Goal: Use online tool/utility

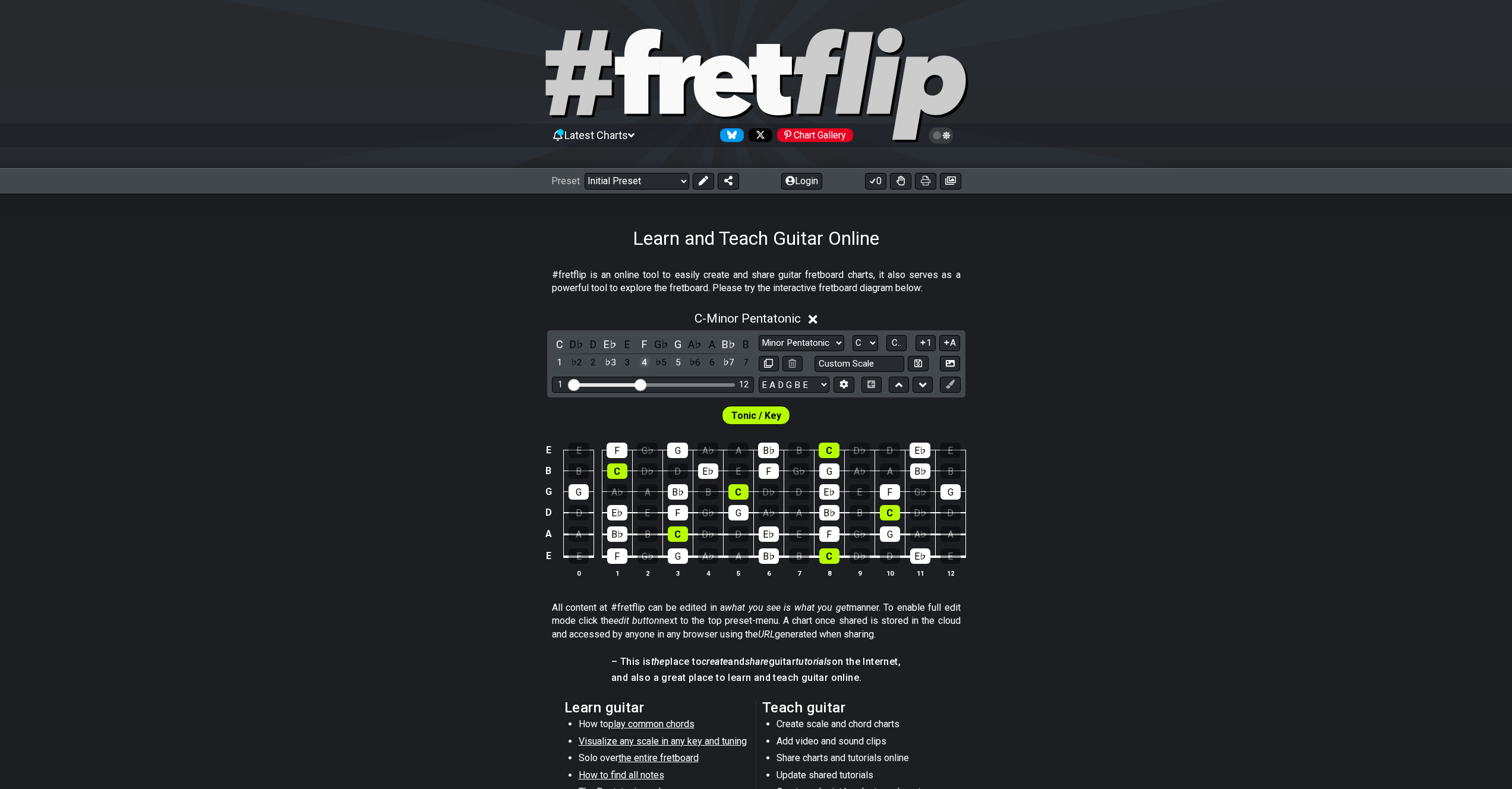
click at [644, 364] on div "4" at bounding box center [644, 363] width 16 height 16
click at [901, 347] on span "C.." at bounding box center [897, 343] width 9 height 11
click at [863, 345] on select "A♭ A A♯ B♭ B C C♯ D♭ D D♯ E♭ E F F♯ G♭ G G♯" at bounding box center [865, 344] width 26 height 16
click at [852, 335] on select "A♭ A A♯ B♭ B C C♯ D♭ D D♯ E♭ E F F♯ G♭ G G♯" at bounding box center [865, 344] width 26 height 16
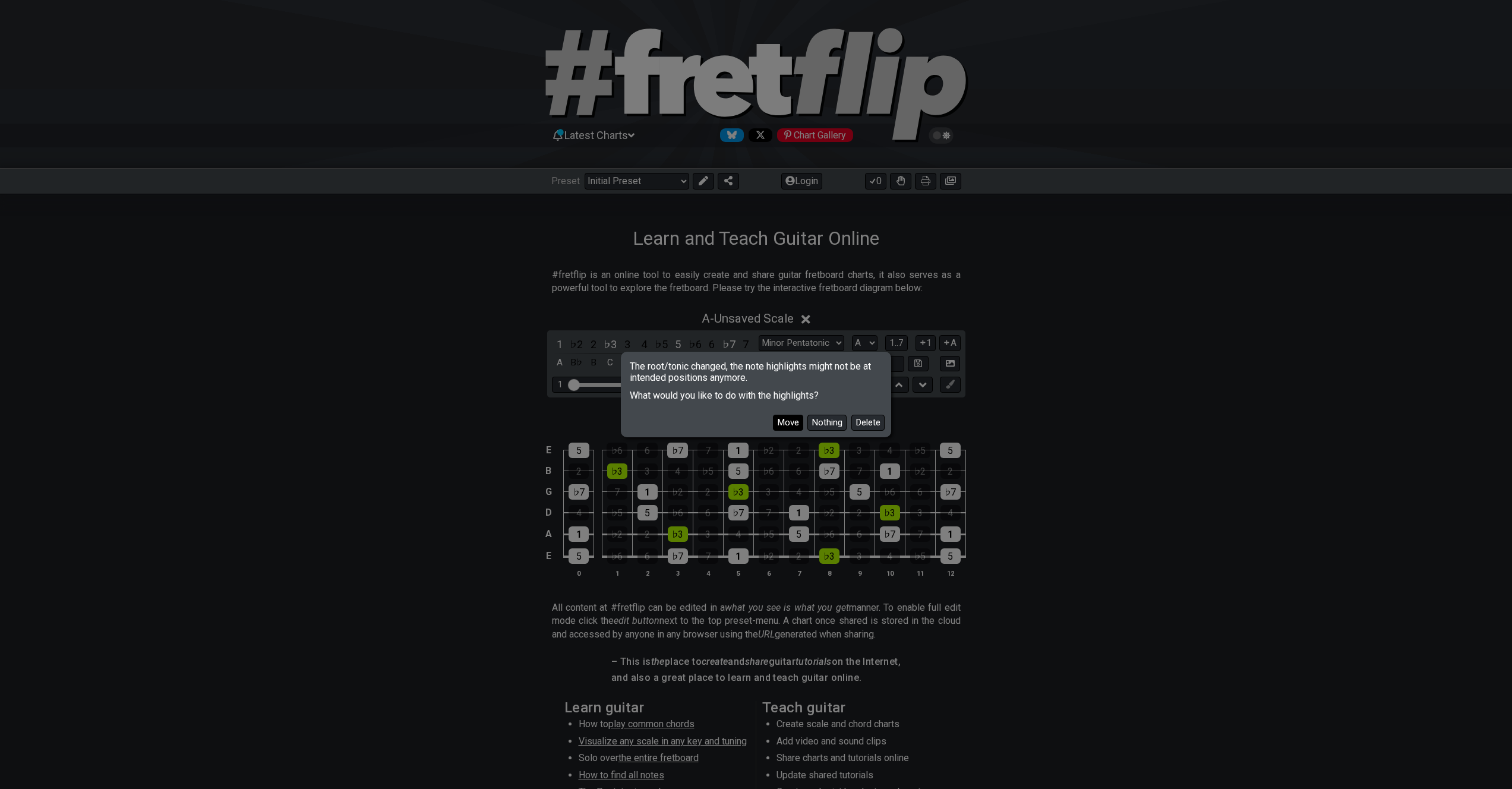
click at [788, 422] on button "Move" at bounding box center [788, 423] width 30 height 16
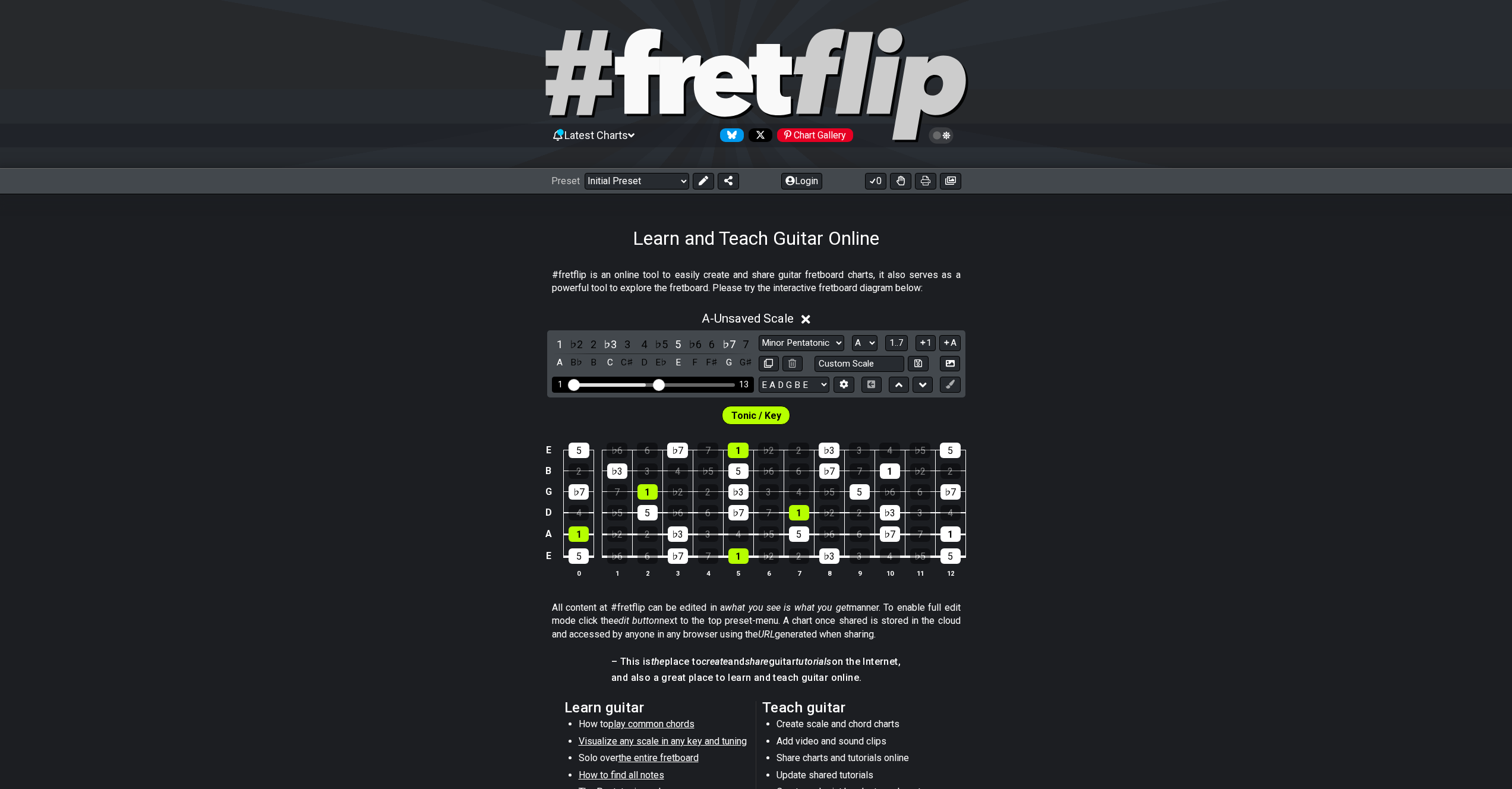
drag, startPoint x: 645, startPoint y: 385, endPoint x: 661, endPoint y: 385, distance: 16.0
click at [661, 384] on input "Visible fret range" at bounding box center [653, 384] width 169 height 0
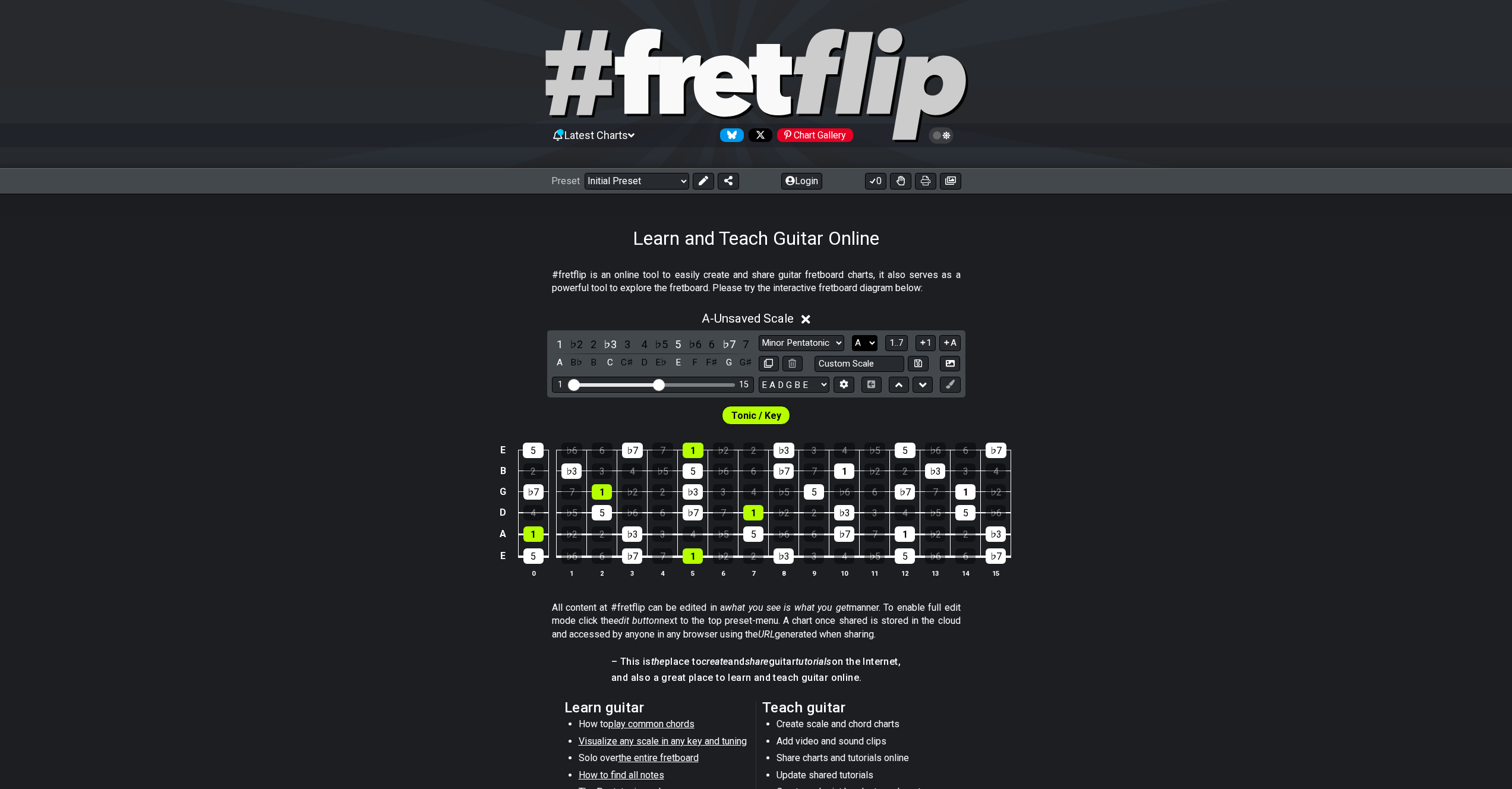
click at [861, 339] on select "A♭ A A♯ B♭ B C C♯ D♭ D D♯ E♭ E F F♯ G♭ G G♯" at bounding box center [865, 344] width 26 height 16
select select "B"
click at [852, 335] on select "A♭ A A♯ B♭ B C C♯ D♭ D D♯ E♭ E F F♯ G♭ G G♯" at bounding box center [865, 344] width 26 height 16
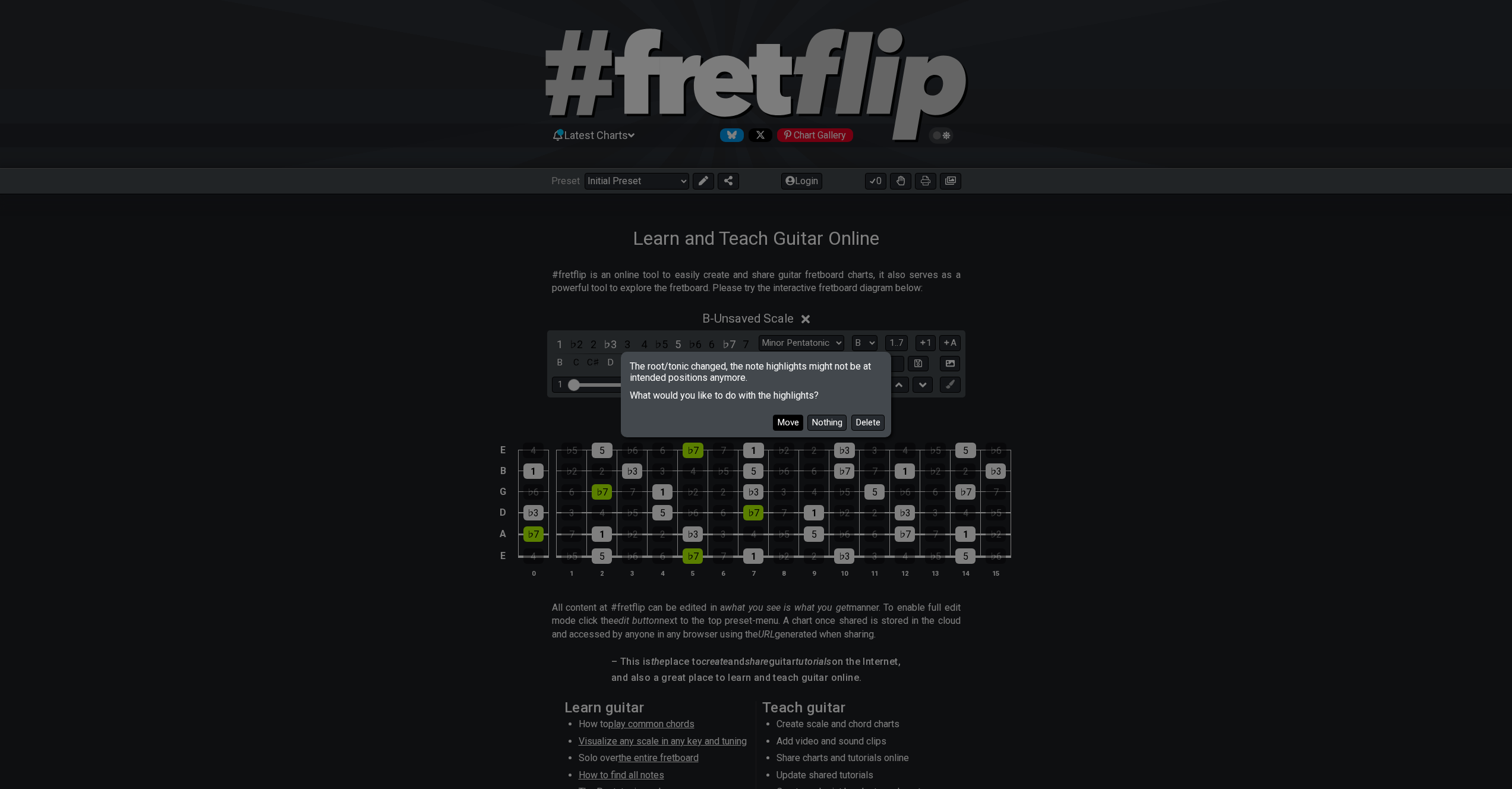
click at [790, 423] on button "Move" at bounding box center [788, 423] width 30 height 16
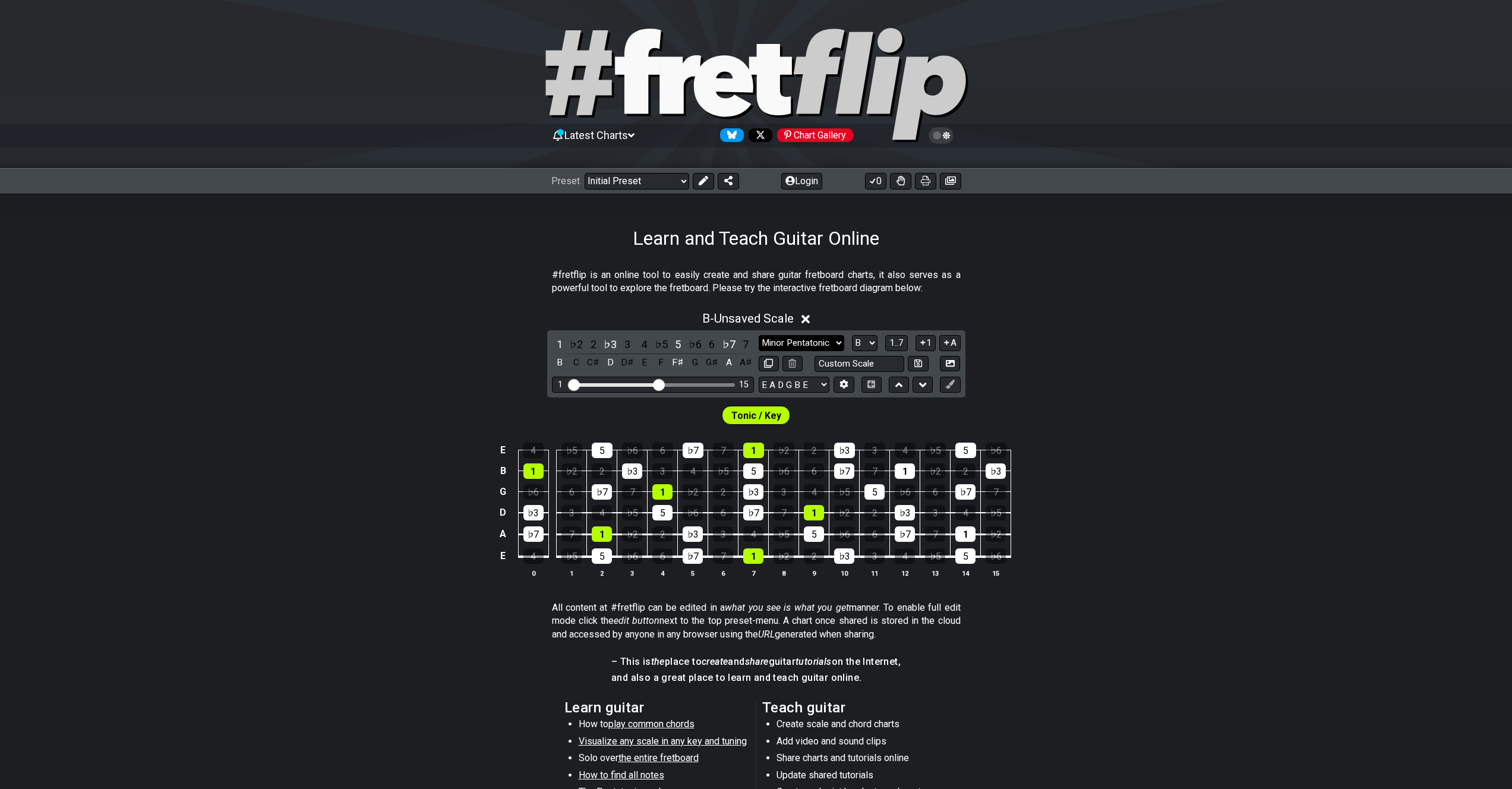
click at [799, 343] on select "Minor Pentatonic Click to edit Minor Pentatonic Major Pentatonic Minor Blues Ma…" at bounding box center [800, 344] width 85 height 16
select select "Major Pentatonic"
click at [758, 335] on select "Minor Pentatonic Click to edit Minor Pentatonic Major Pentatonic Minor Blues Ma…" at bounding box center [800, 344] width 85 height 16
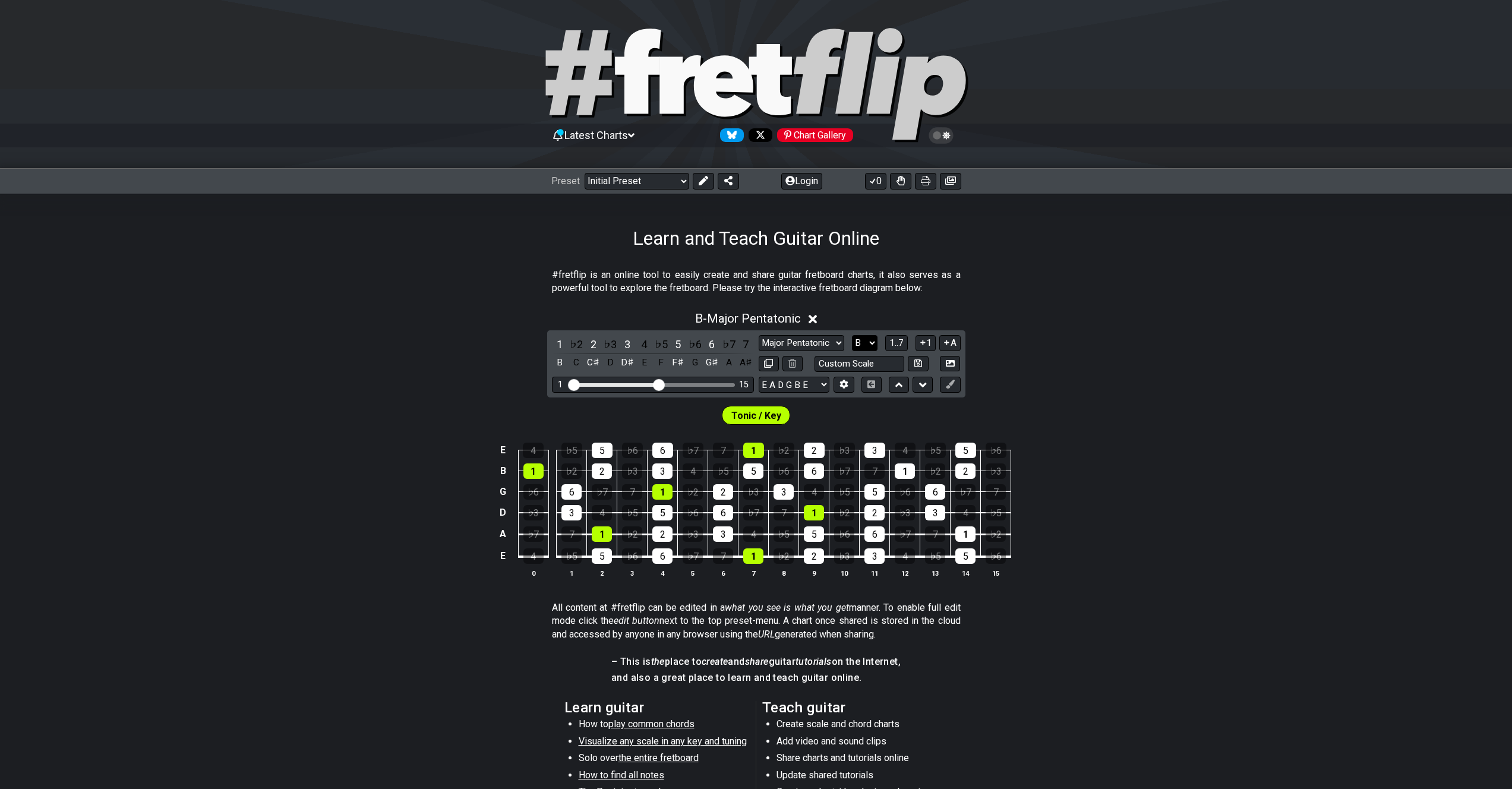
click at [862, 345] on select "A♭ A A♯ B♭ B C C♯ D♭ D D♯ E♭ E F F♯ G♭ G G♯" at bounding box center [865, 344] width 26 height 16
click at [852, 335] on select "A♭ A A♯ B♭ B C C♯ D♭ D D♯ E♭ E F F♯ G♭ G G♯" at bounding box center [865, 344] width 26 height 16
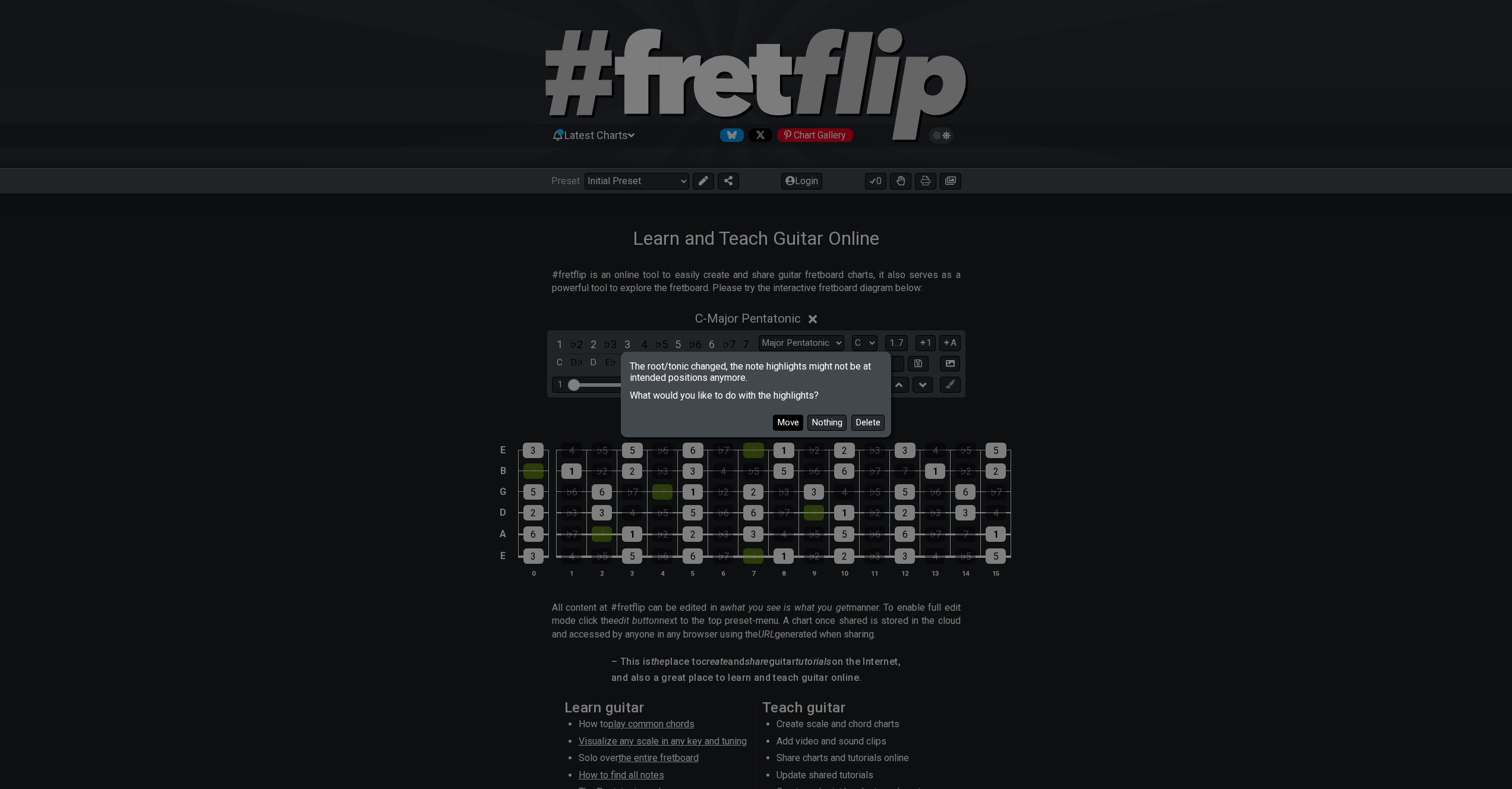
click at [791, 417] on button "Move" at bounding box center [788, 423] width 30 height 16
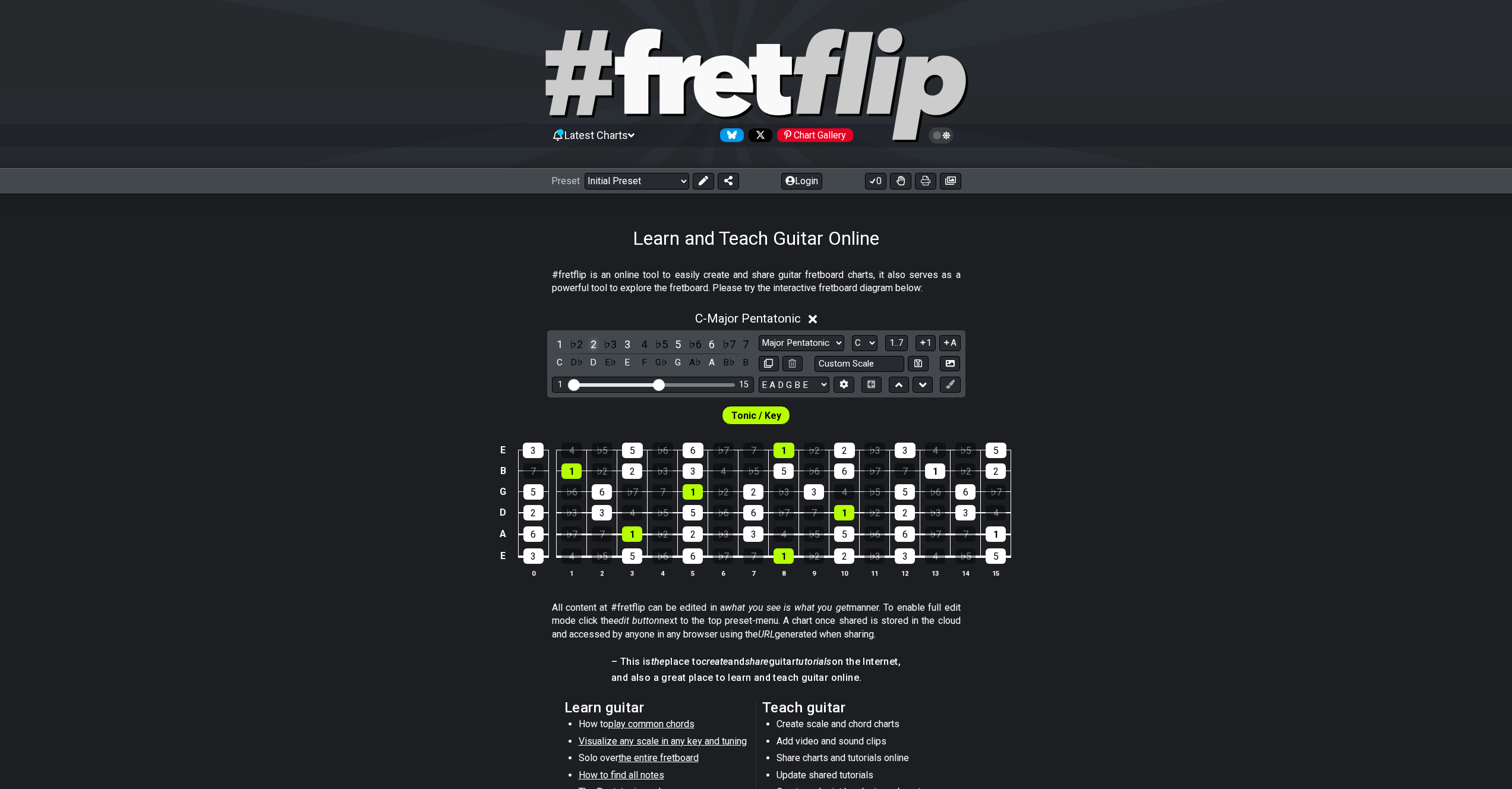
click at [596, 343] on div "2" at bounding box center [593, 345] width 16 height 16
click at [862, 339] on select "A♭ A A♯ B♭ B C C♯ D♭ D D♯ E♭ E F F♯ G♭ G G♯" at bounding box center [865, 344] width 26 height 16
select select "E"
click at [852, 335] on select "A♭ A A♯ B♭ B C C♯ D♭ D D♯ E♭ E F F♯ G♭ G G♯" at bounding box center [865, 344] width 26 height 16
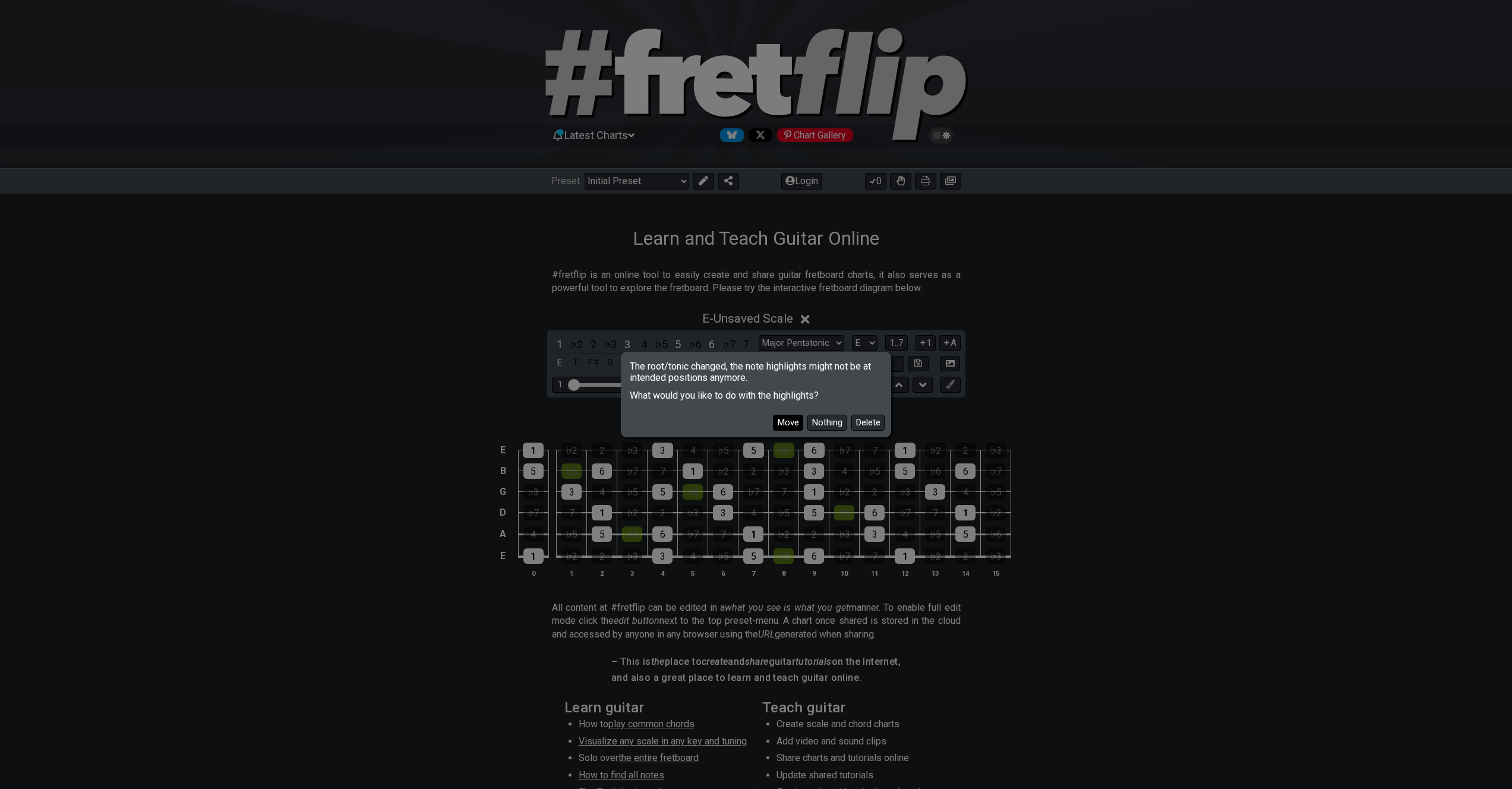
click at [791, 416] on button "Move" at bounding box center [788, 423] width 30 height 16
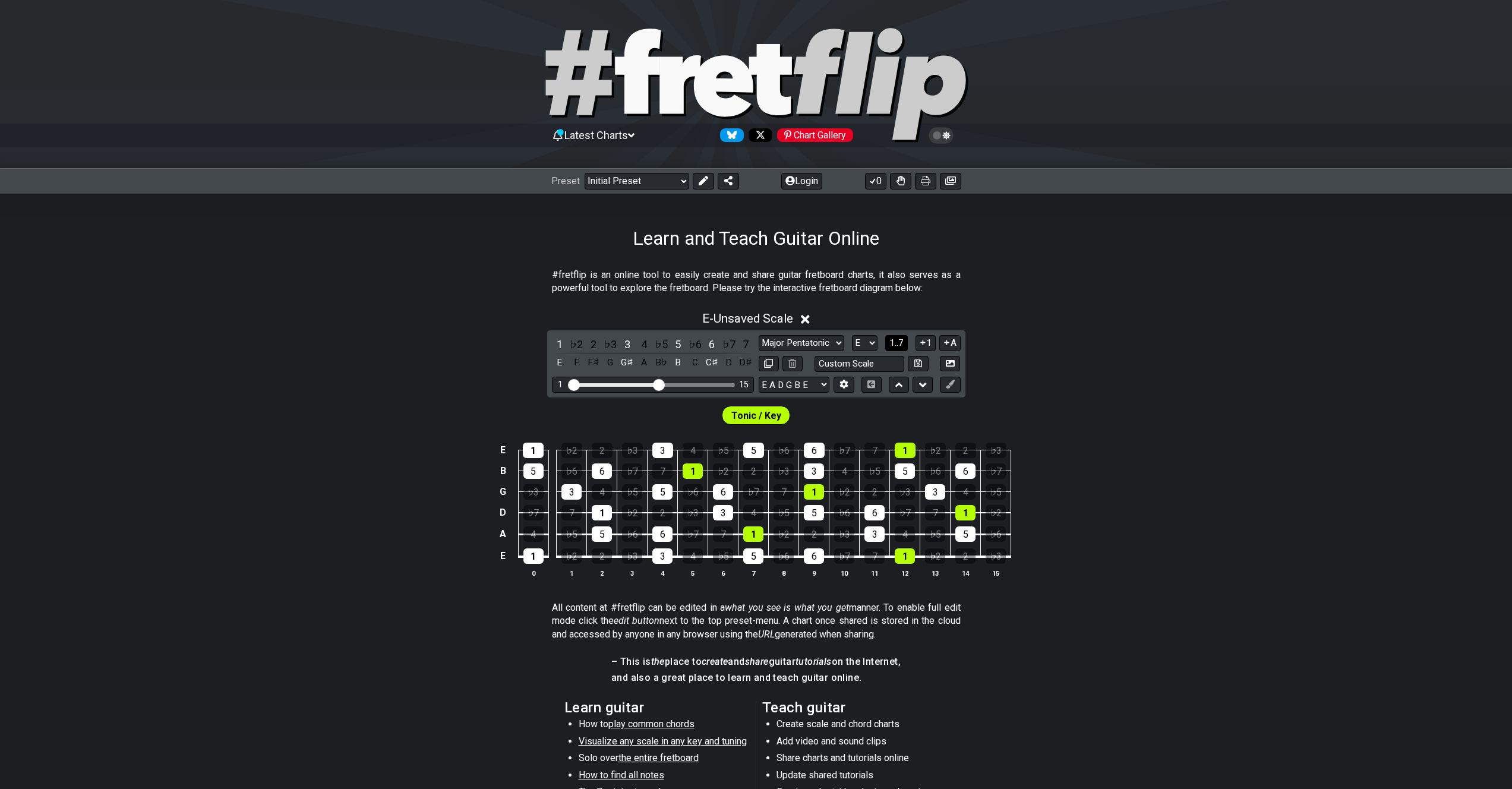
click at [904, 343] on button "1..7" at bounding box center [897, 344] width 23 height 16
click at [920, 345] on icon at bounding box center [923, 343] width 11 height 9
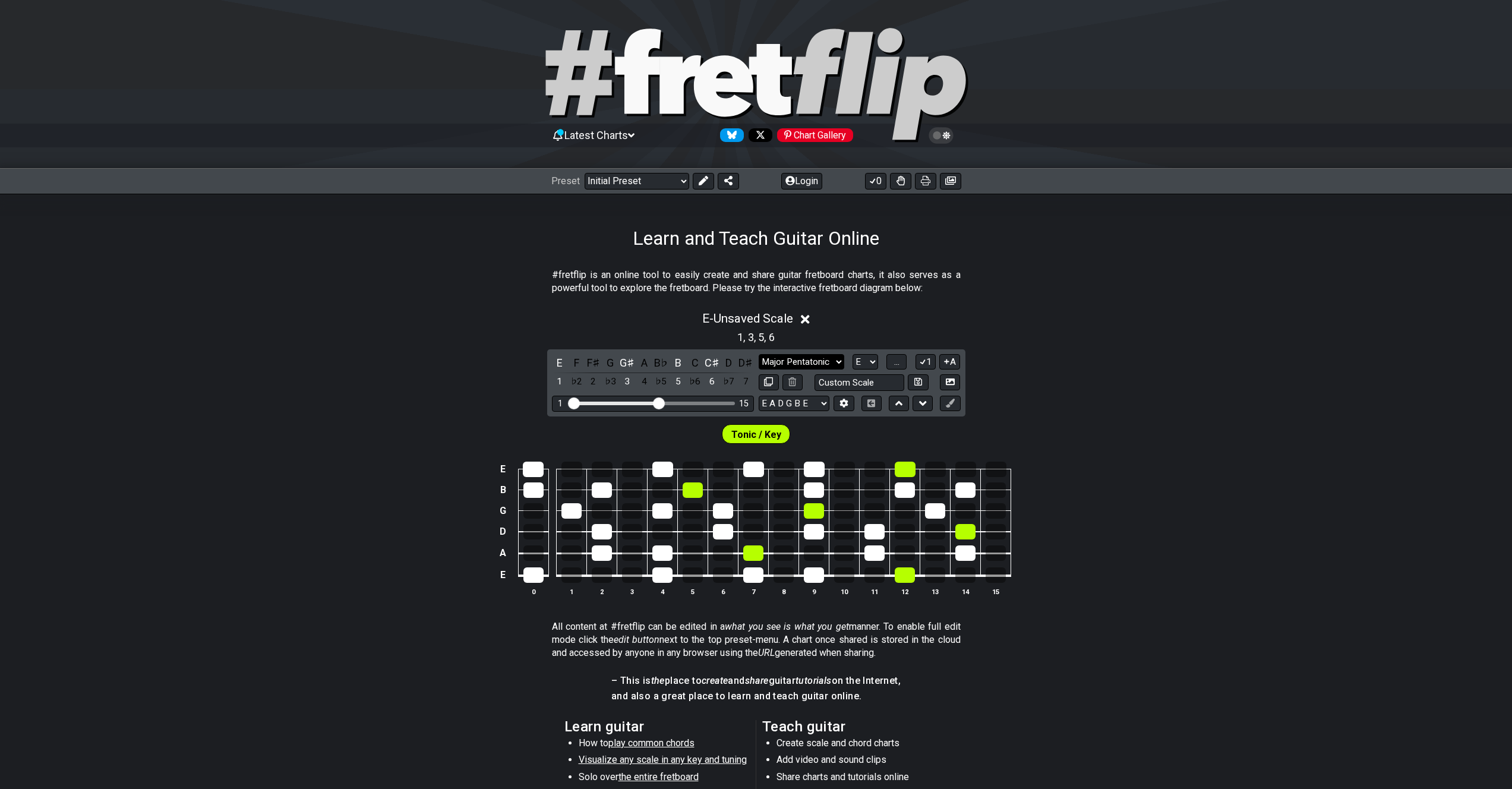
click at [836, 365] on select "Minor Pentatonic Click to edit Minor Pentatonic Major Pentatonic Minor Blues Ma…" at bounding box center [800, 363] width 85 height 16
select select "Major / [PERSON_NAME]"
click at [758, 355] on select "Minor Pentatonic Click to edit Minor Pentatonic Major Pentatonic Minor Blues Ma…" at bounding box center [800, 363] width 85 height 16
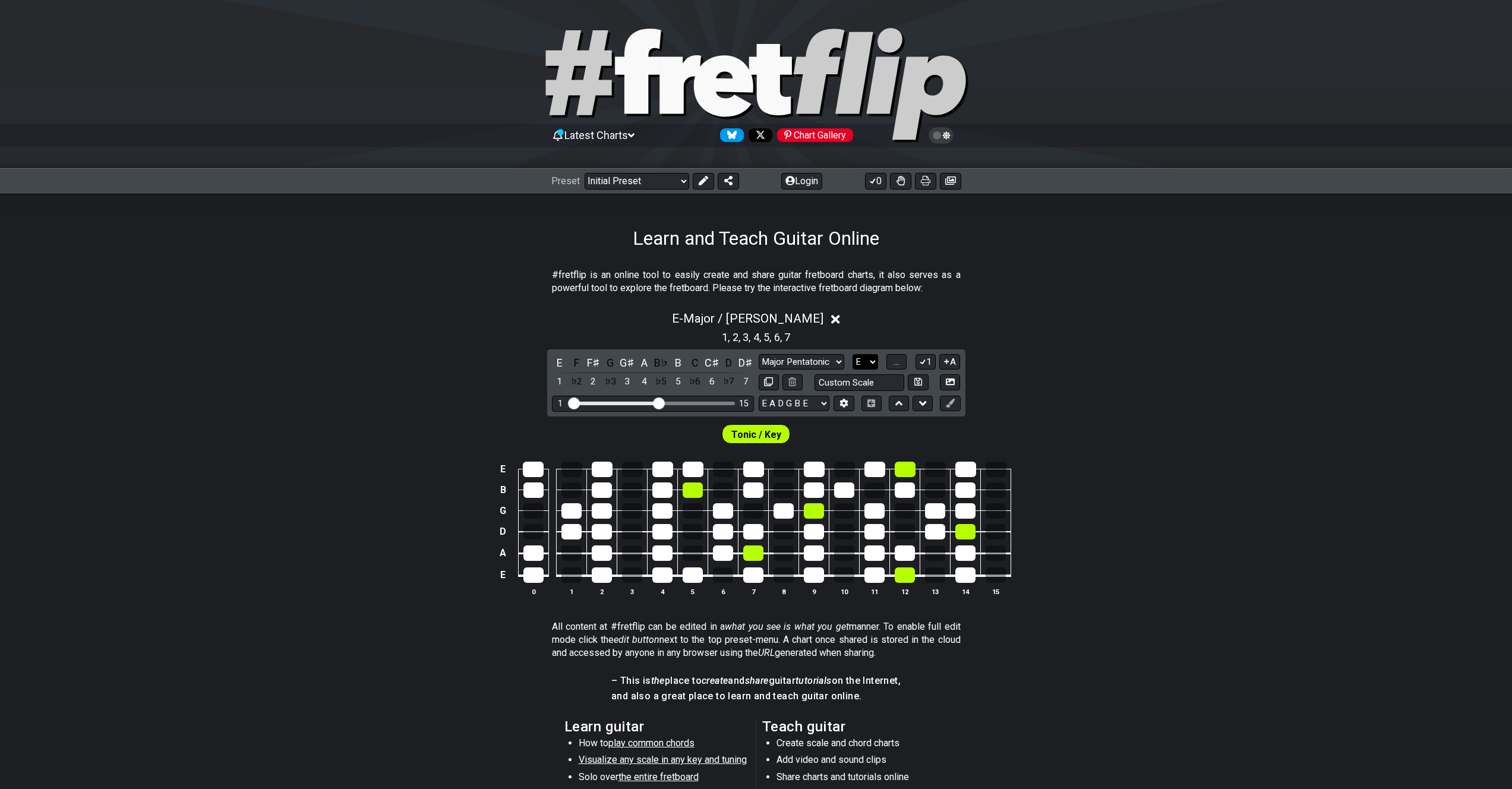
click at [872, 361] on select "A♭ A A♯ B♭ B C C♯ D♭ D D♯ E♭ E F F♯ G♭ G G♯" at bounding box center [865, 363] width 26 height 16
select select "D"
click at [853, 355] on select "A♭ A A♯ B♭ B C C♯ D♭ D D♯ E♭ E F F♯ G♭ G G♯" at bounding box center [865, 363] width 26 height 16
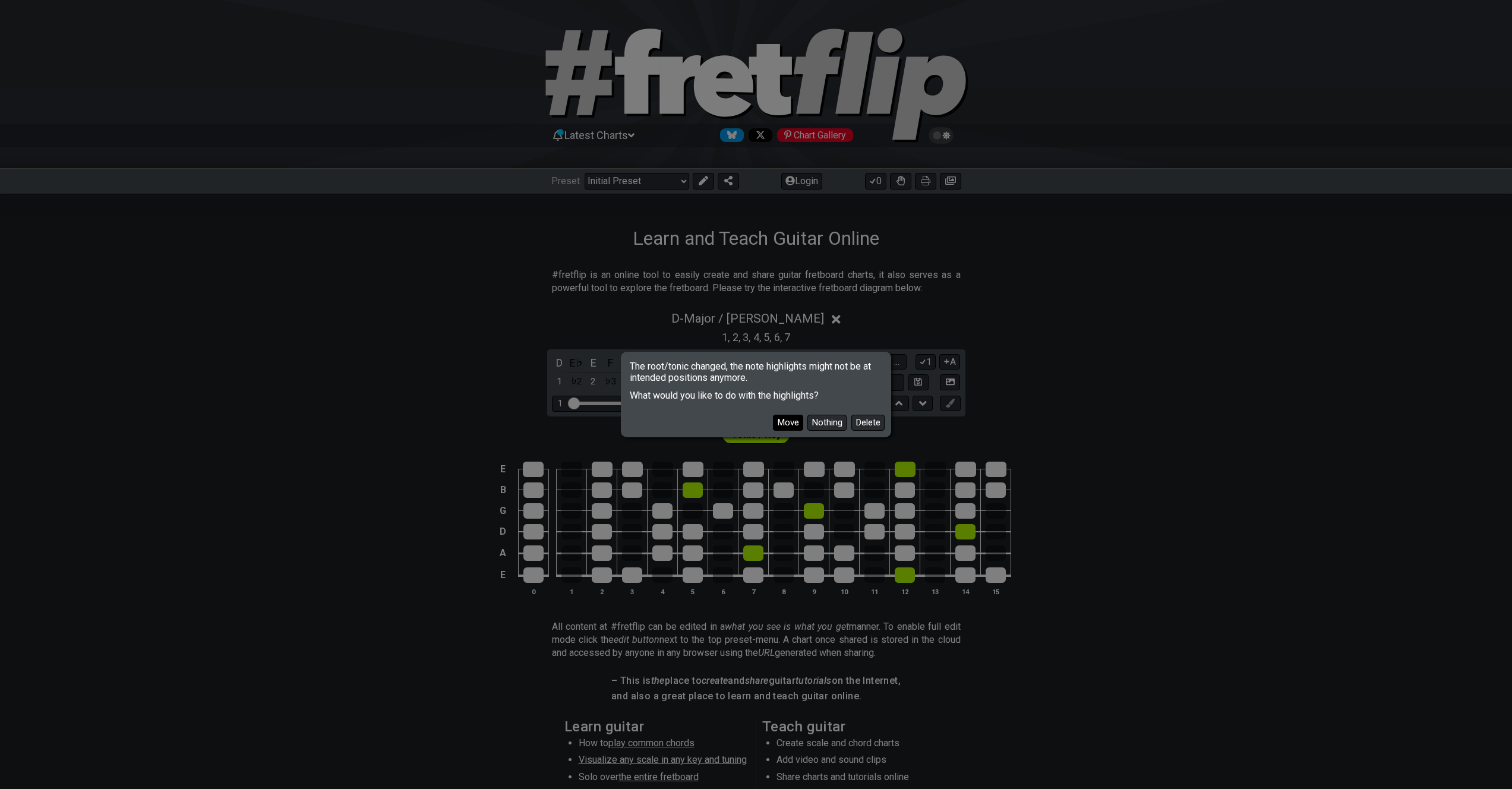
click at [790, 419] on button "Move" at bounding box center [788, 423] width 30 height 16
